Goal: Browse casually: Explore the website without a specific task or goal

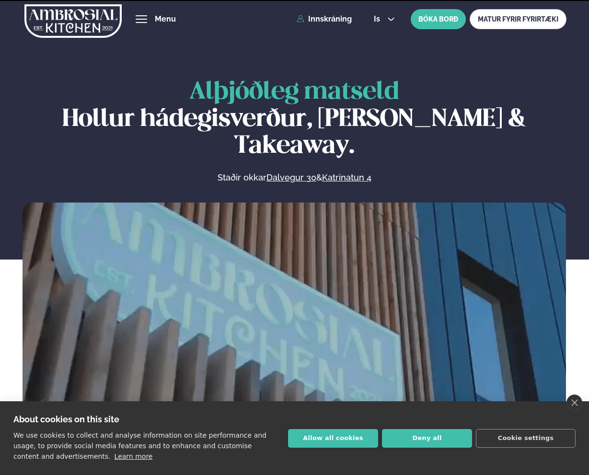
scroll to position [245, 0]
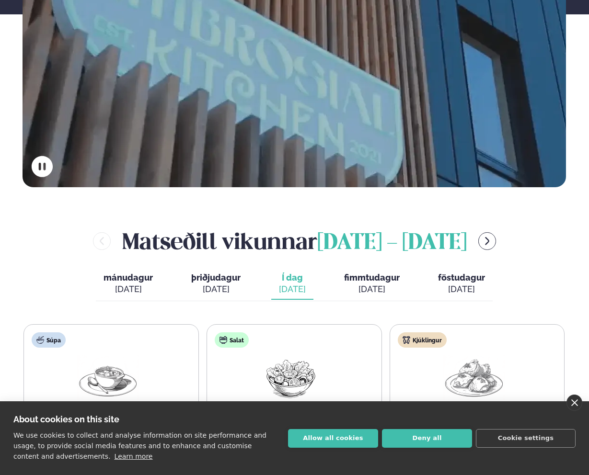
click at [572, 403] on link "close" at bounding box center [574, 403] width 16 height 16
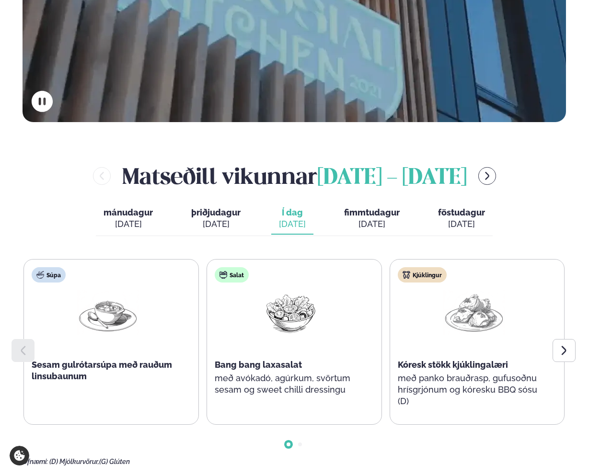
scroll to position [312, 0]
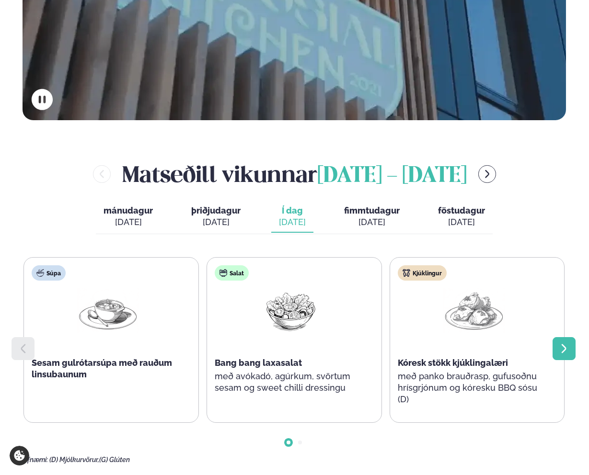
click at [567, 343] on icon at bounding box center [564, 349] width 12 height 12
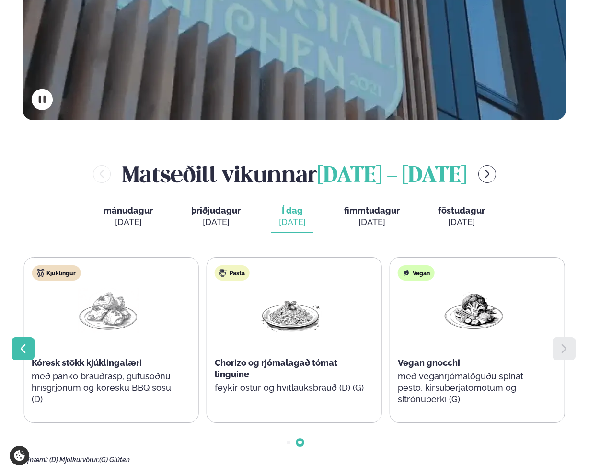
click at [22, 345] on icon at bounding box center [23, 349] width 5 height 9
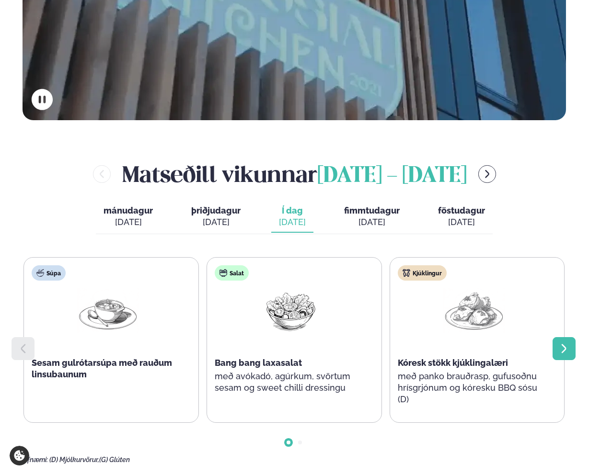
click at [566, 343] on icon at bounding box center [564, 349] width 12 height 12
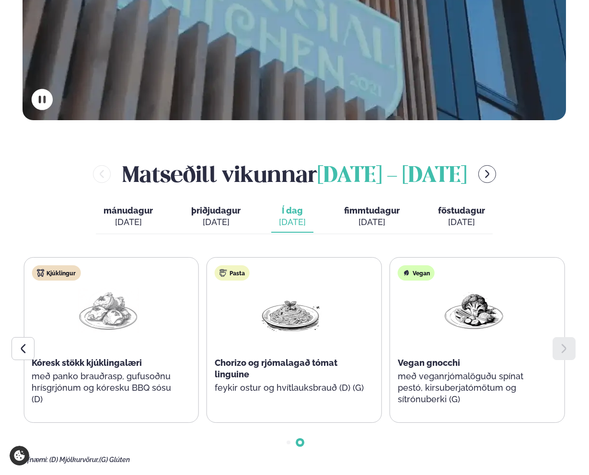
click at [572, 337] on div at bounding box center [564, 348] width 23 height 23
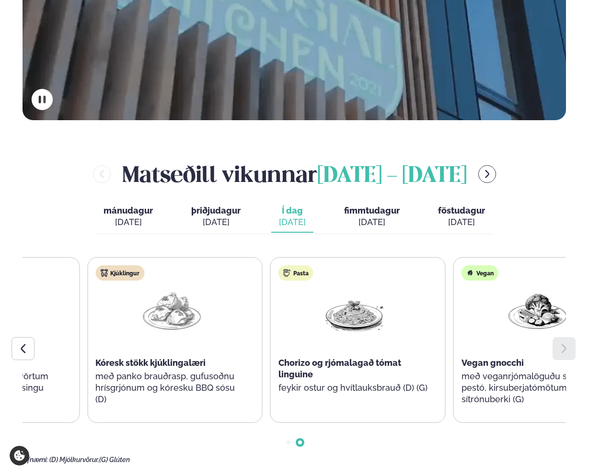
click at [324, 382] on p "feykir ostur og hvítlauksbrauð (D) (G)" at bounding box center [354, 388] width 152 height 12
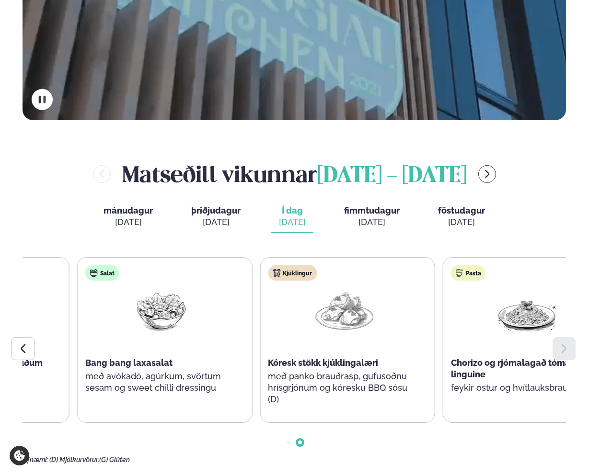
click at [502, 329] on div "Pasta Chorizo og rjómalagað tómat linguine feykir ostur og hvítlauksbrauð (D) (…" at bounding box center [527, 334] width 168 height 153
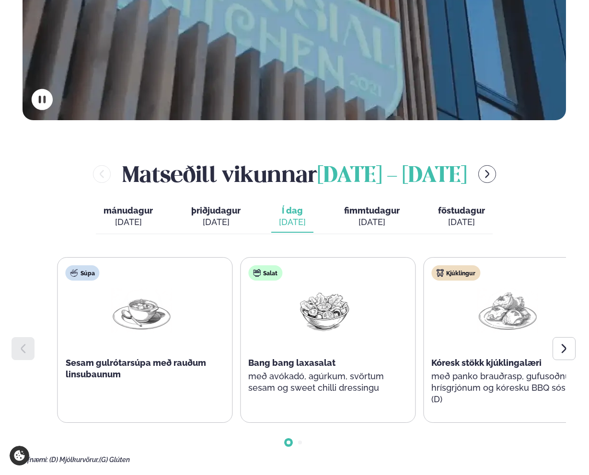
click at [474, 371] on p "með panko brauðrasp, gufusoðnu hrísgrjónum og kóresku BBQ sósu (D)" at bounding box center [507, 388] width 152 height 35
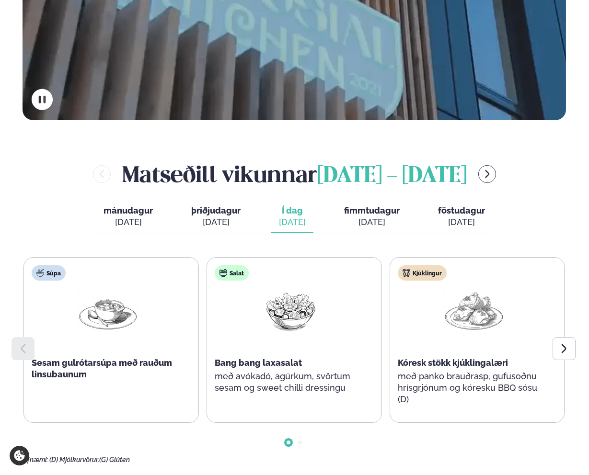
click at [469, 371] on p "með panko brauðrasp, gufusoðnu hrísgrjónum og kóresku BBQ sósu (D)" at bounding box center [474, 388] width 152 height 35
click at [432, 371] on p "með panko brauðrasp, gufusoðnu hrísgrjónum og kóresku BBQ sósu (D)" at bounding box center [474, 388] width 152 height 35
click at [475, 371] on p "með panko brauðrasp, gufusoðnu hrísgrjónum og kóresku BBQ sósu (D)" at bounding box center [474, 388] width 152 height 35
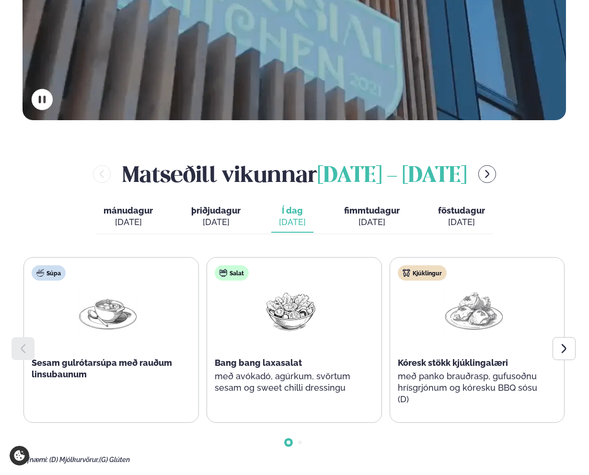
click at [475, 371] on p "með panko brauðrasp, gufusoðnu hrísgrjónum og kóresku BBQ sósu (D)" at bounding box center [474, 388] width 152 height 35
click at [508, 371] on p "með panko brauðrasp, gufusoðnu hrísgrjónum og kóresku BBQ sósu (D)" at bounding box center [474, 388] width 152 height 35
click at [462, 371] on p "með panko brauðrasp, gufusoðnu hrísgrjónum og kóresku BBQ sósu (D)" at bounding box center [474, 388] width 152 height 35
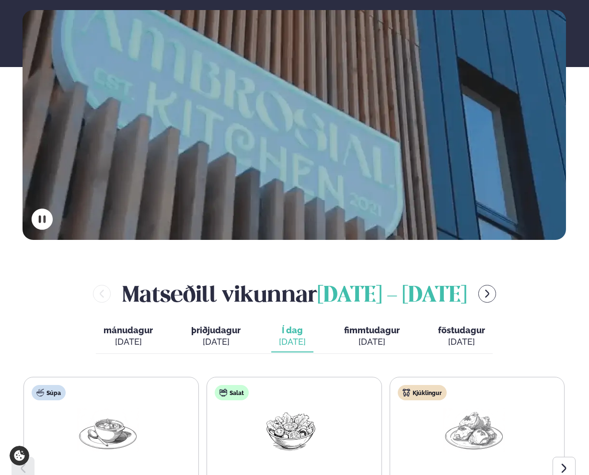
scroll to position [357, 0]
